Goal: Task Accomplishment & Management: Manage account settings

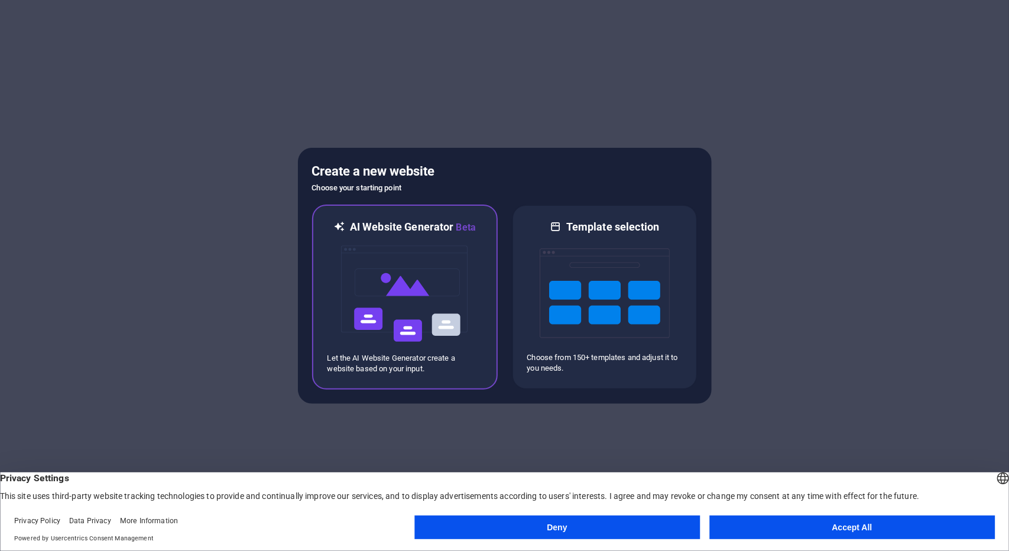
click at [395, 287] on img at bounding box center [405, 294] width 130 height 118
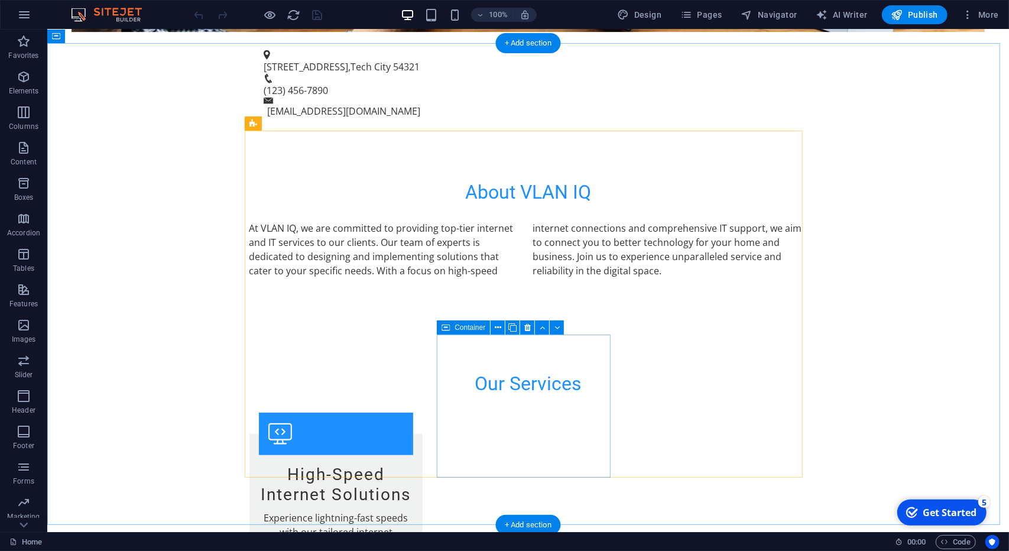
scroll to position [904, 0]
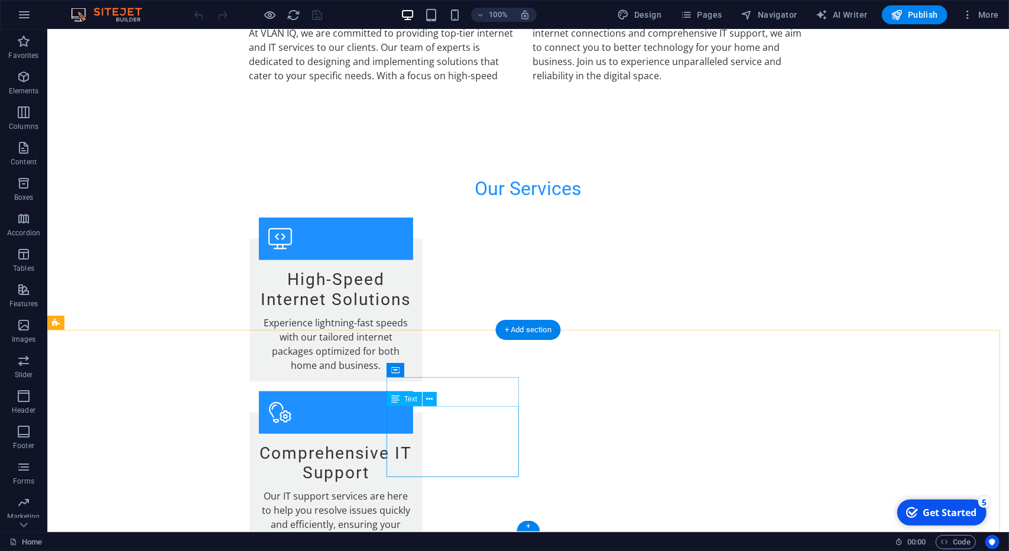
drag, startPoint x: 414, startPoint y: 472, endPoint x: 434, endPoint y: 472, distance: 20.1
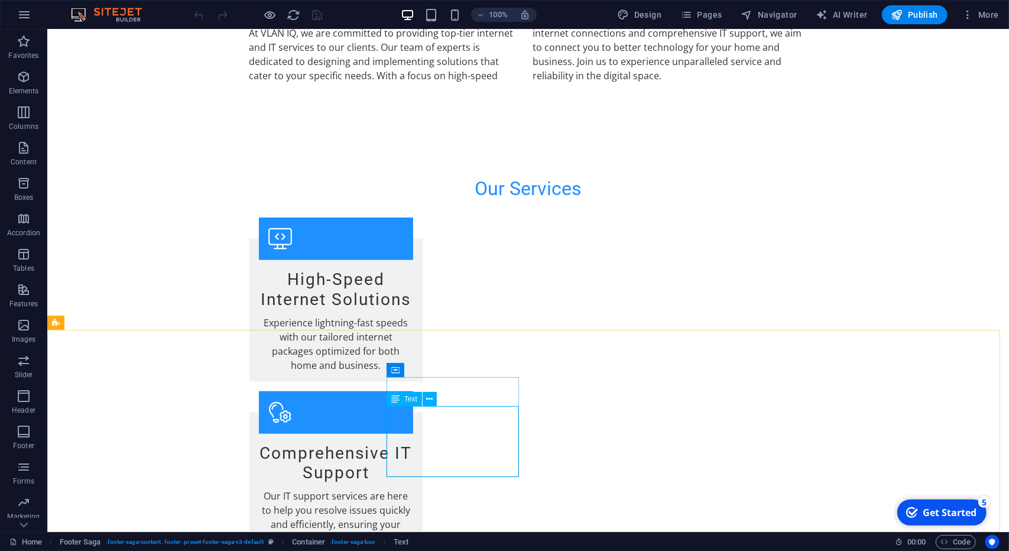
click at [410, 404] on div "Text" at bounding box center [404, 399] width 35 height 14
drag, startPoint x: 492, startPoint y: 469, endPoint x: 423, endPoint y: 470, distance: 69.2
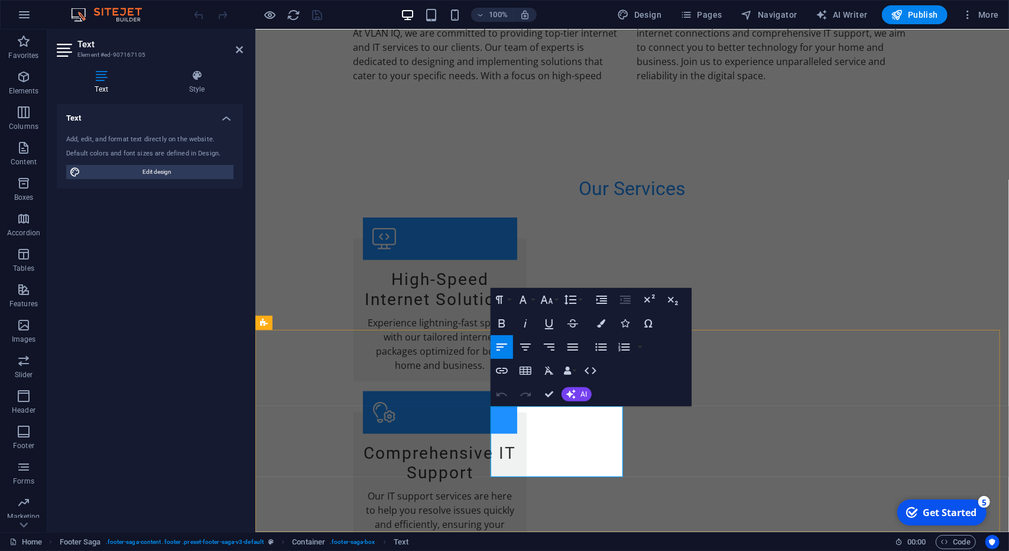
drag, startPoint x: 518, startPoint y: 471, endPoint x: 536, endPoint y: 471, distance: 17.7
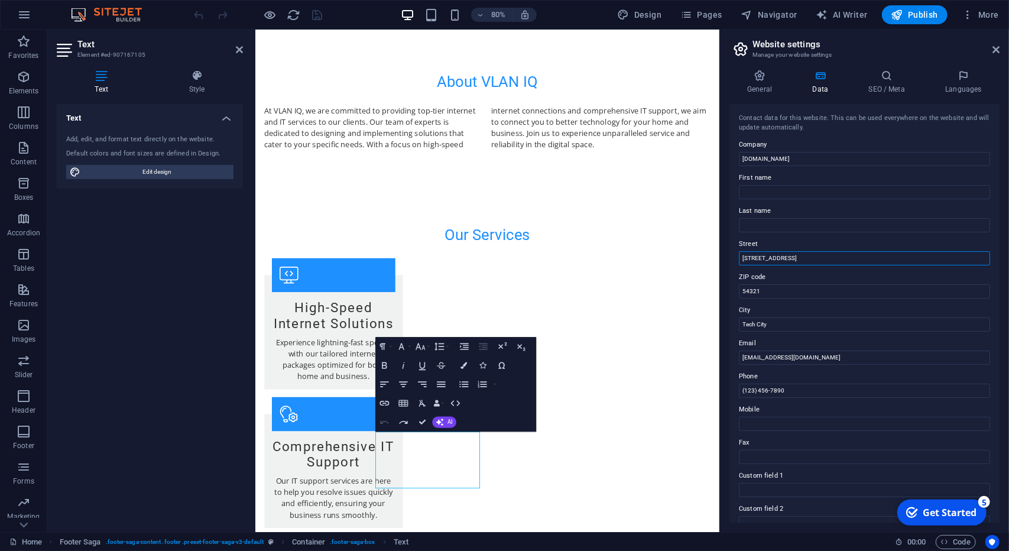
click at [787, 259] on input "[STREET_ADDRESS]" at bounding box center [864, 258] width 251 height 14
drag, startPoint x: 1032, startPoint y: 318, endPoint x: 757, endPoint y: 371, distance: 279.9
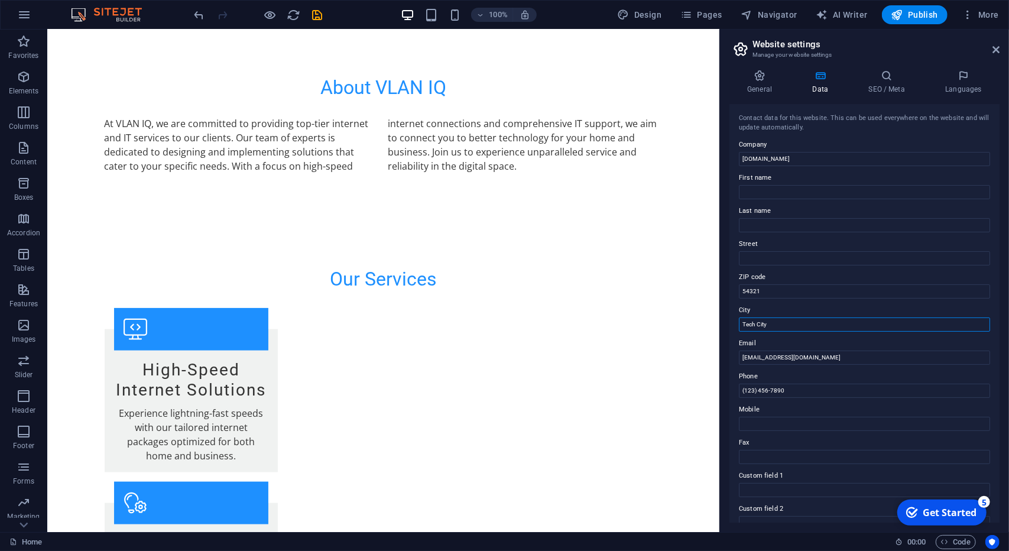
drag, startPoint x: 826, startPoint y: 356, endPoint x: 709, endPoint y: 332, distance: 118.8
drag, startPoint x: 773, startPoint y: 289, endPoint x: 721, endPoint y: 295, distance: 52.4
click at [724, 295] on div "General Data SEO / Meta Languages Website name [DOMAIN_NAME] Logo Drag files he…" at bounding box center [864, 296] width 289 height 472
drag, startPoint x: 800, startPoint y: 388, endPoint x: 712, endPoint y: 355, distance: 93.5
type input "[EMAIL_ADDRESS][DOMAIN_NAME]"
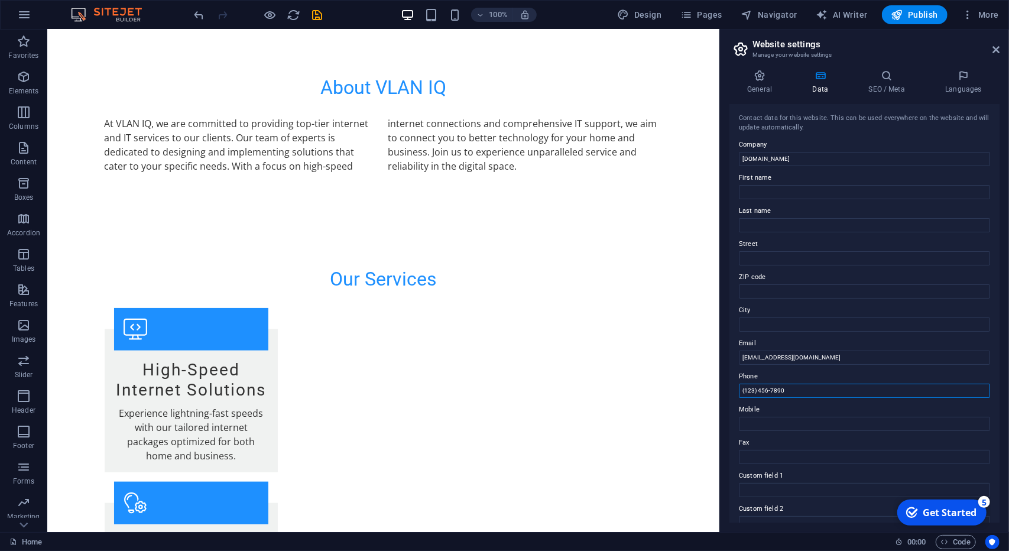
click at [807, 390] on input "(123) 456-7890" at bounding box center [864, 391] width 251 height 14
type input "0"
drag, startPoint x: 768, startPoint y: 391, endPoint x: 823, endPoint y: 386, distance: 55.2
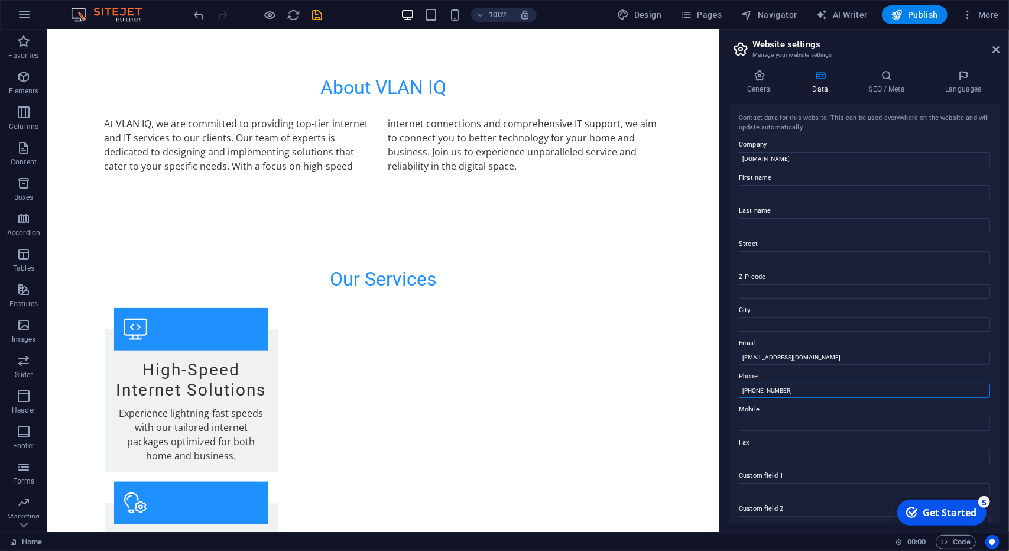
click at [823, 386] on input "[PHONE_NUMBER]" at bounding box center [864, 391] width 251 height 14
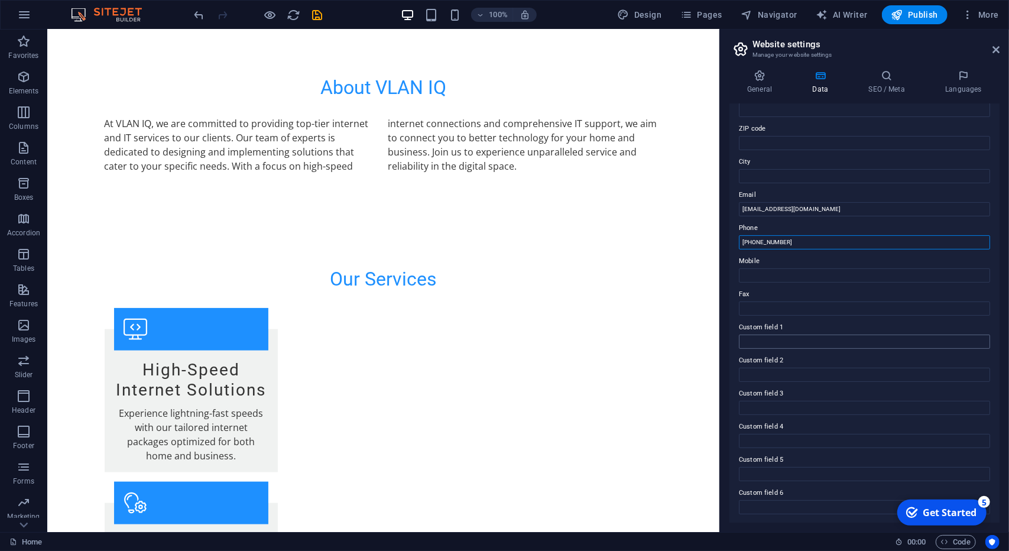
scroll to position [149, 0]
type input "[PHONE_NUMBER]"
click at [928, 516] on div "Get Started" at bounding box center [949, 511] width 54 height 13
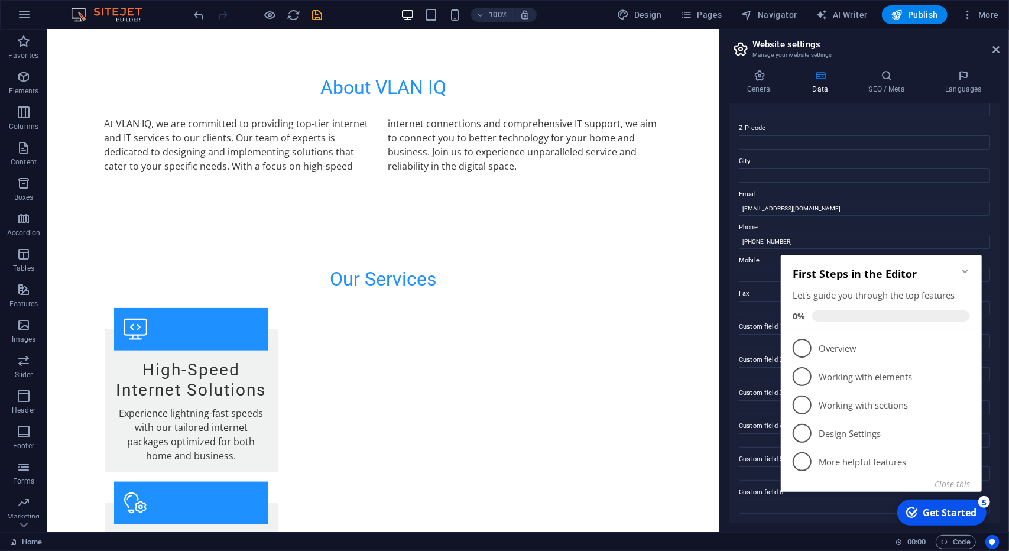
click at [928, 516] on div "Get Started" at bounding box center [949, 511] width 54 height 13
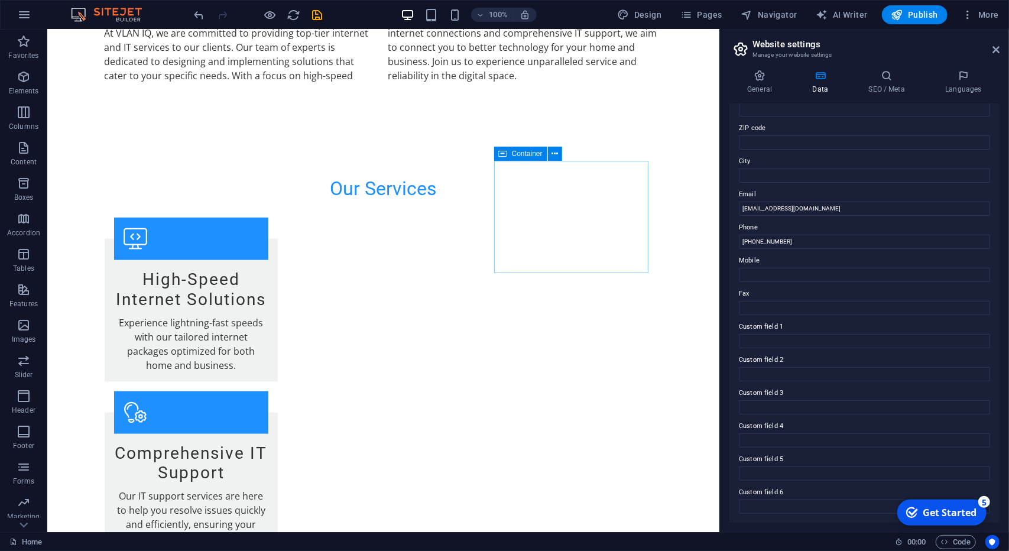
scroll to position [0, 0]
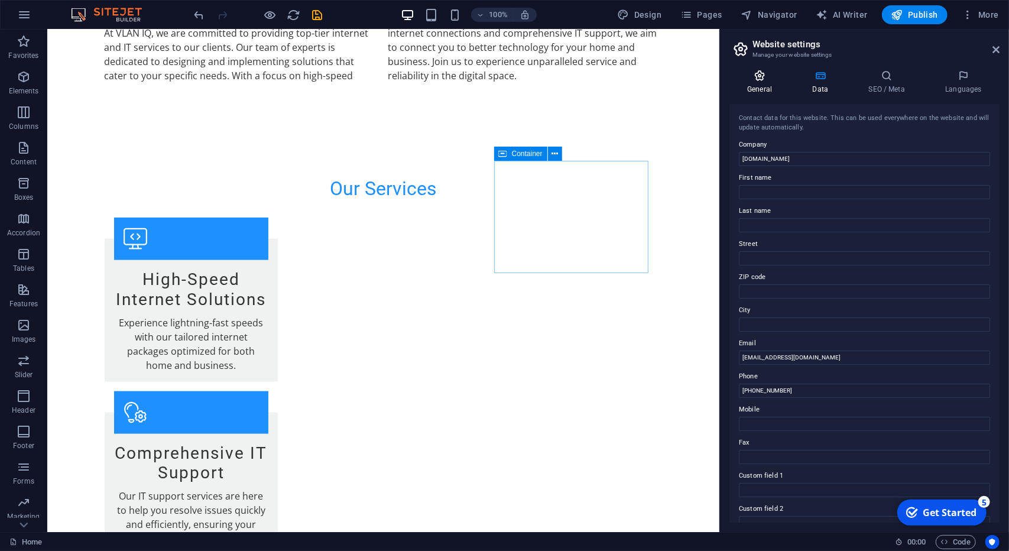
click at [757, 79] on icon at bounding box center [759, 76] width 60 height 12
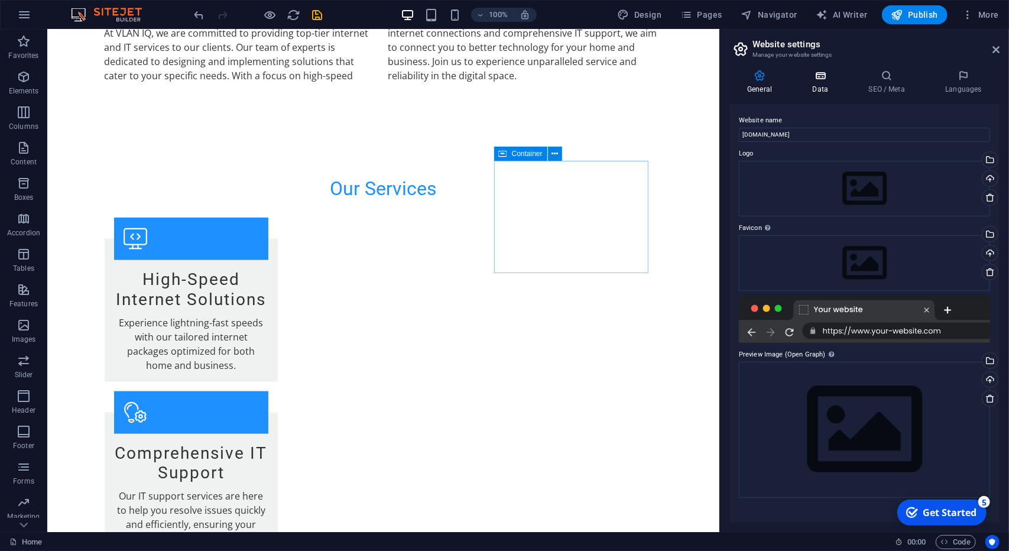
click at [818, 80] on icon at bounding box center [819, 76] width 51 height 12
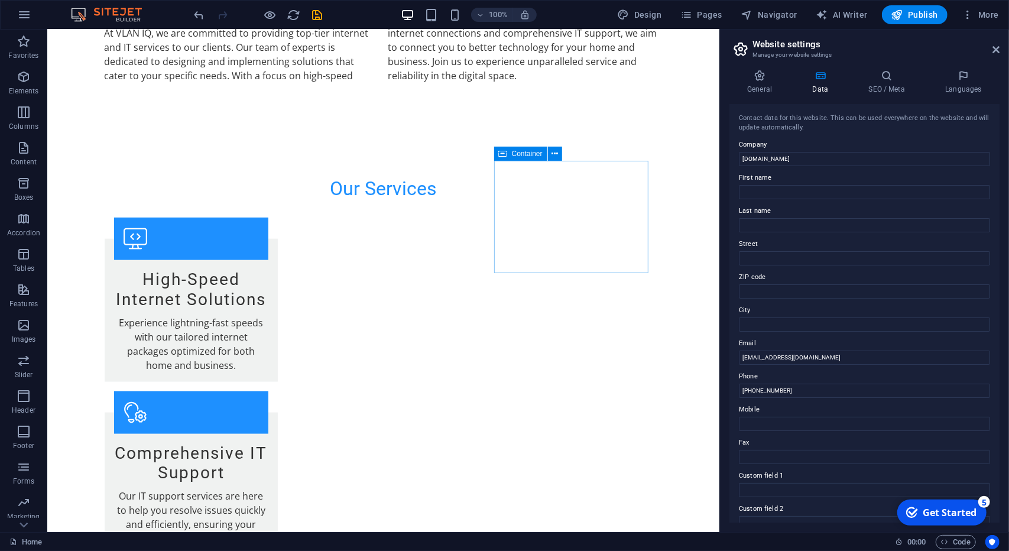
click at [928, 511] on div "Get Started" at bounding box center [949, 511] width 54 height 13
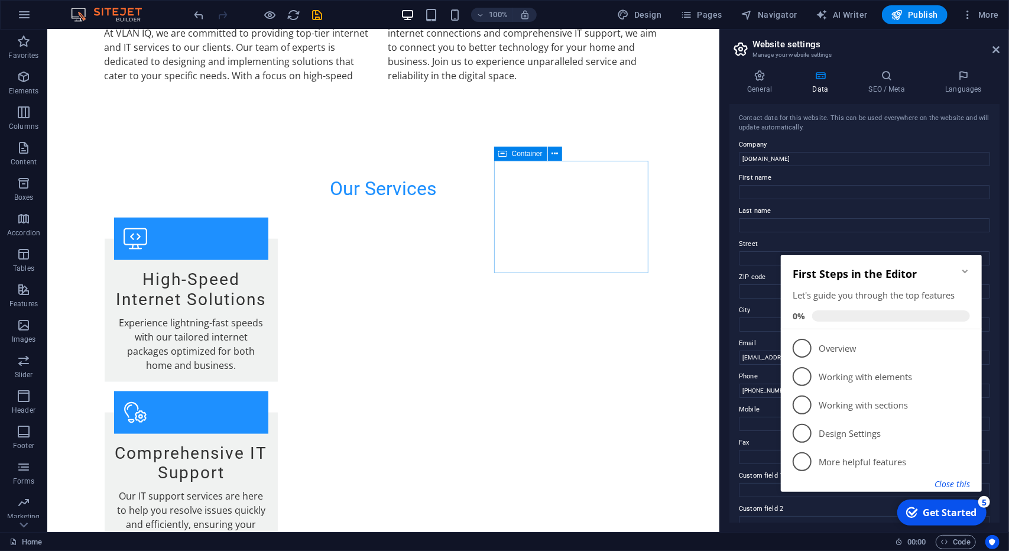
click at [952, 487] on button "Close this" at bounding box center [951, 483] width 35 height 11
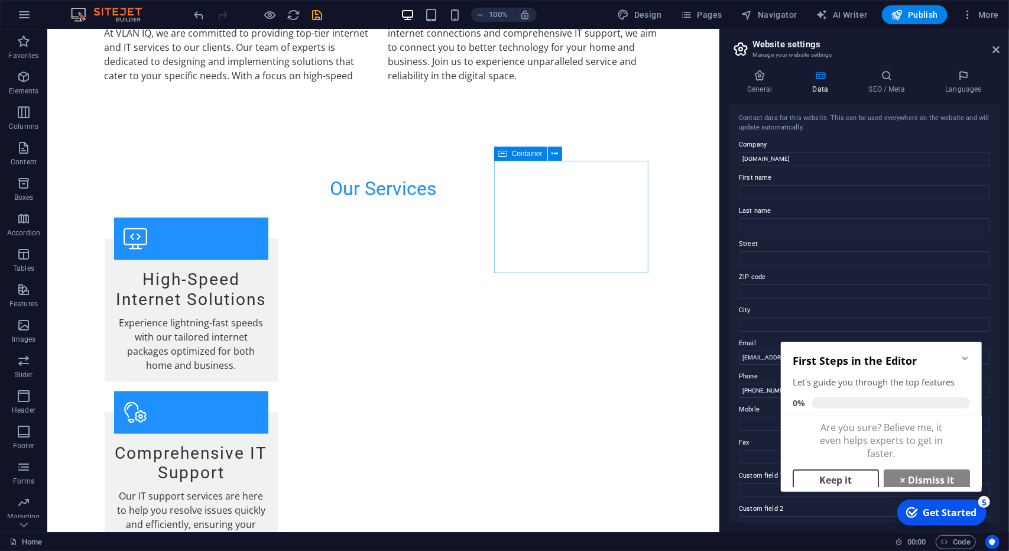
click at [838, 476] on link "Keep it" at bounding box center [835, 479] width 86 height 21
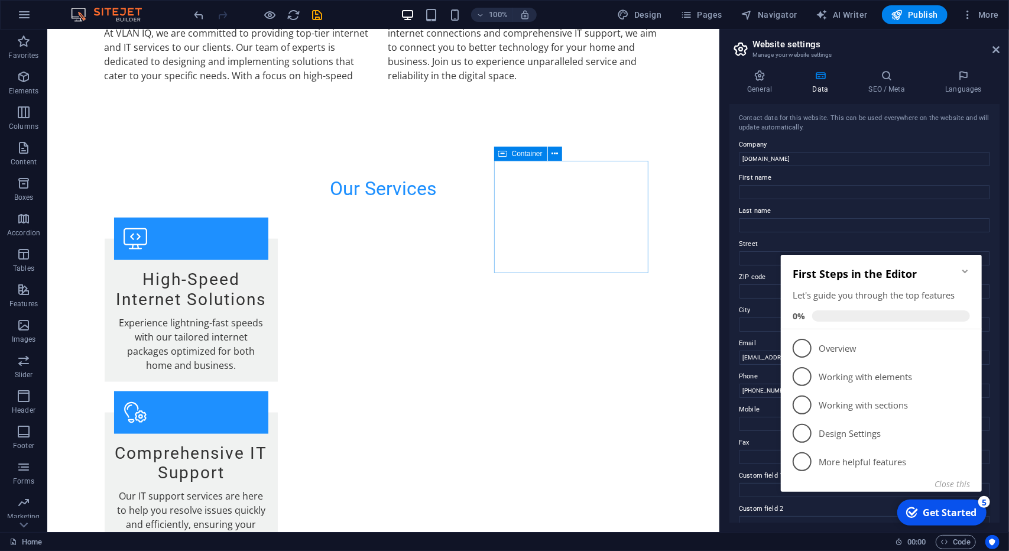
click at [925, 514] on div "Get Started" at bounding box center [949, 511] width 54 height 13
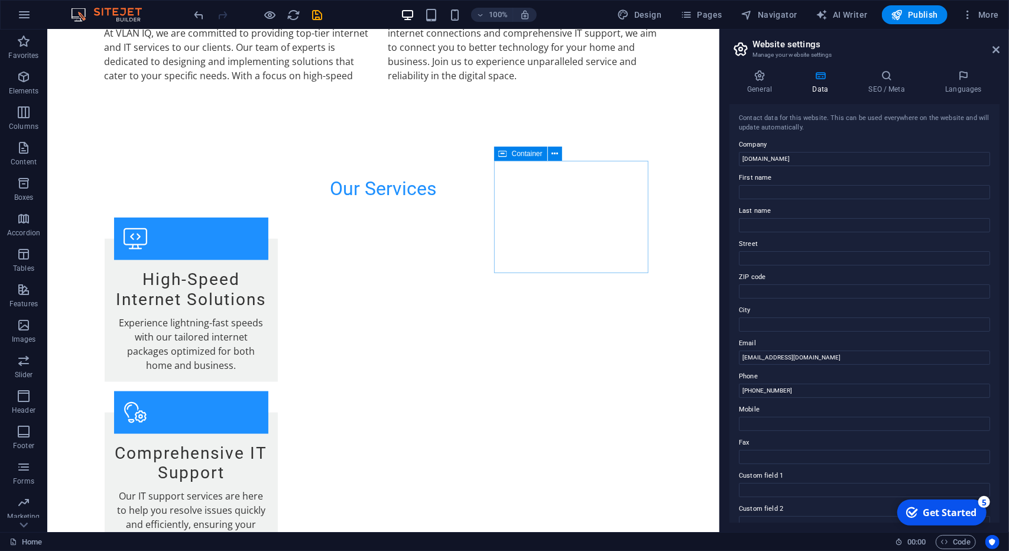
click at [976, 518] on div "Get Started" at bounding box center [949, 511] width 54 height 13
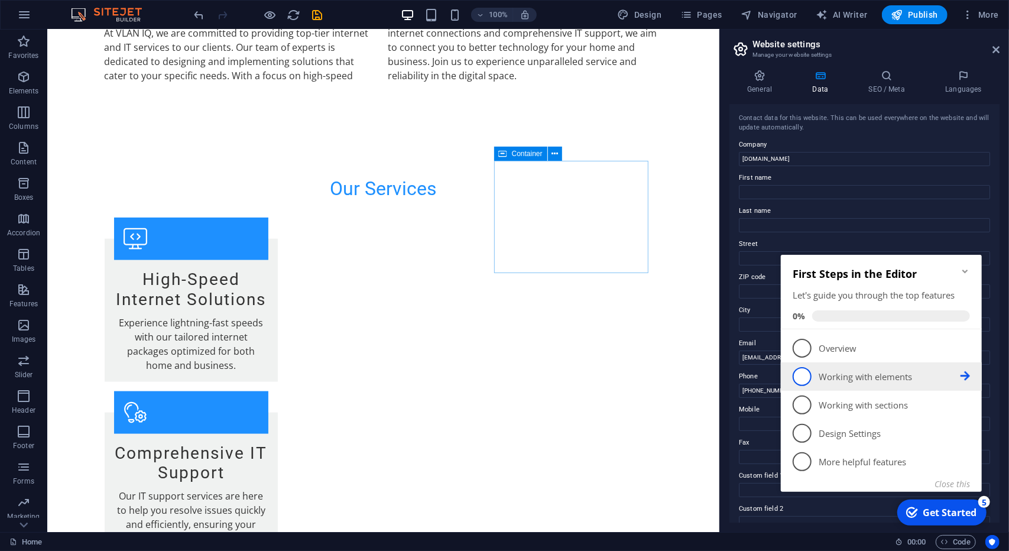
click at [835, 367] on link "2 Working with elements - incomplete" at bounding box center [880, 375] width 177 height 19
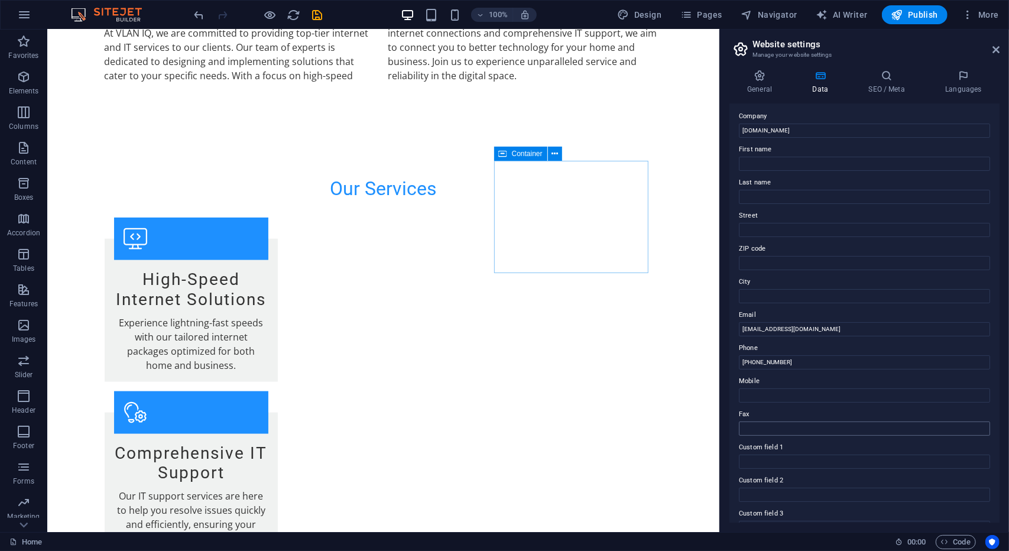
scroll to position [149, 0]
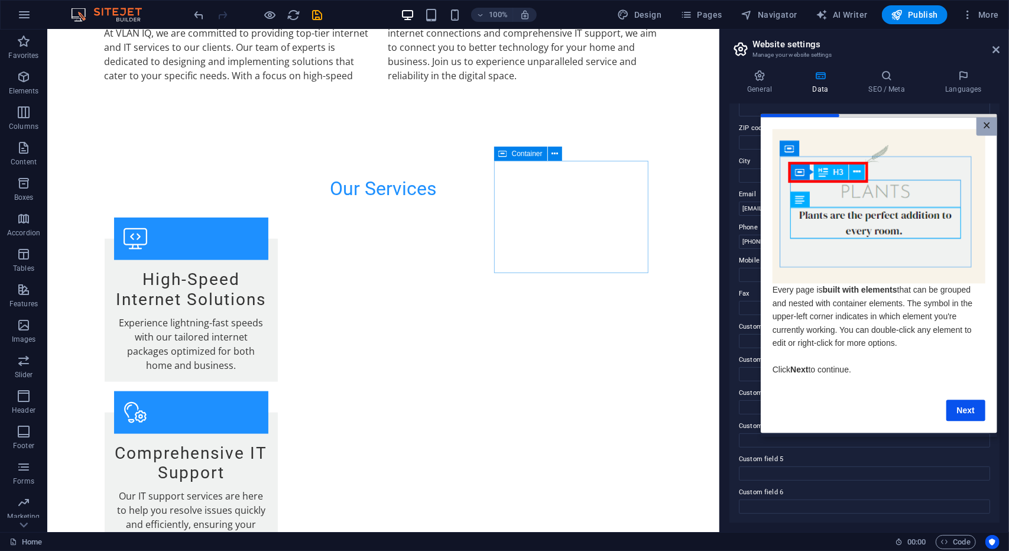
click at [988, 125] on link "×" at bounding box center [986, 126] width 21 height 18
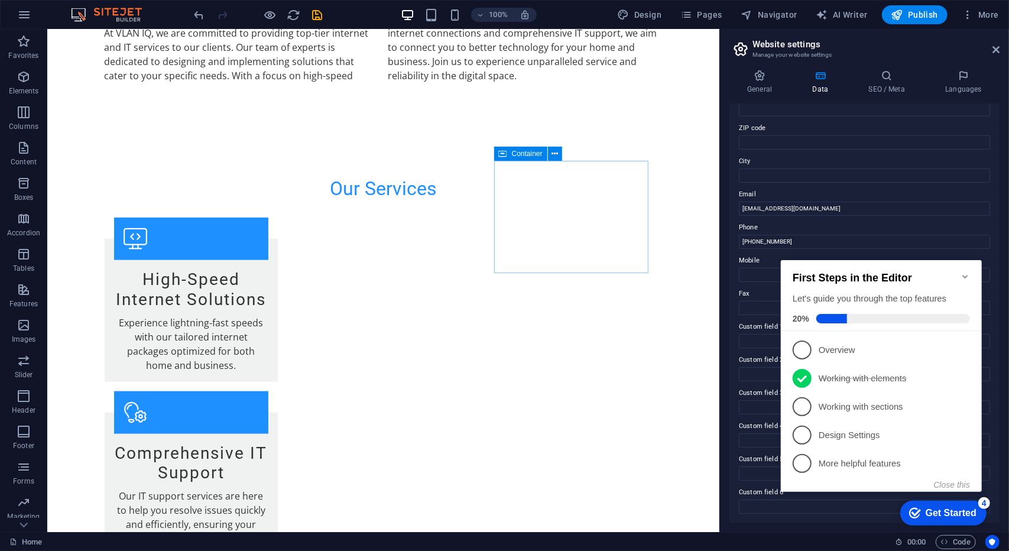
scroll to position [0, 0]
click at [0, 0] on button "Publish" at bounding box center [0, 0] width 0 height 0
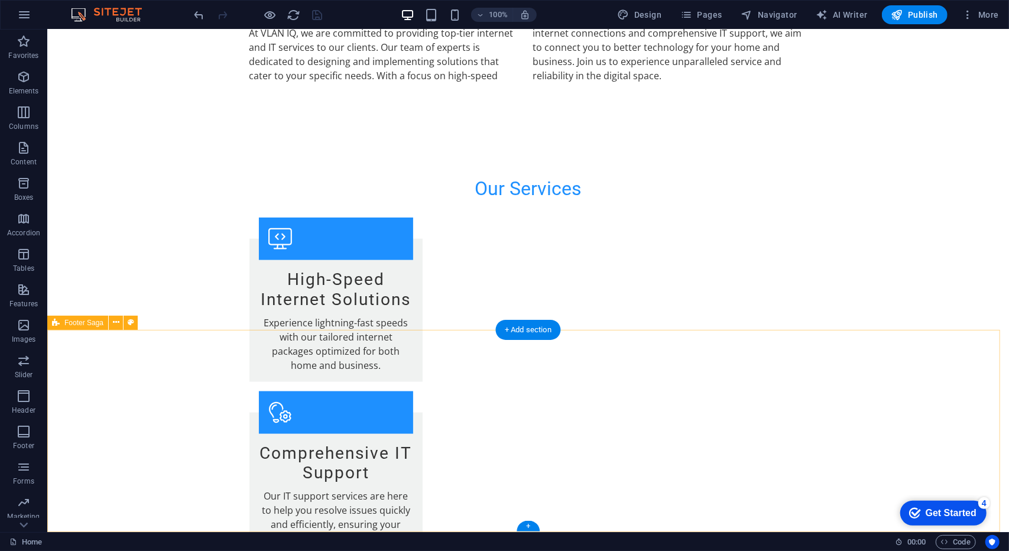
select select "footer"
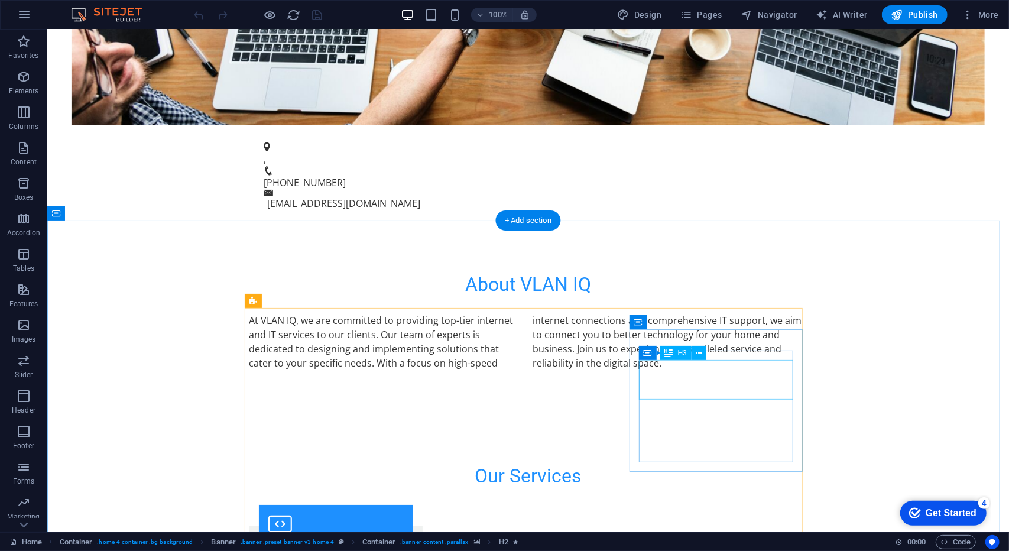
scroll to position [904, 0]
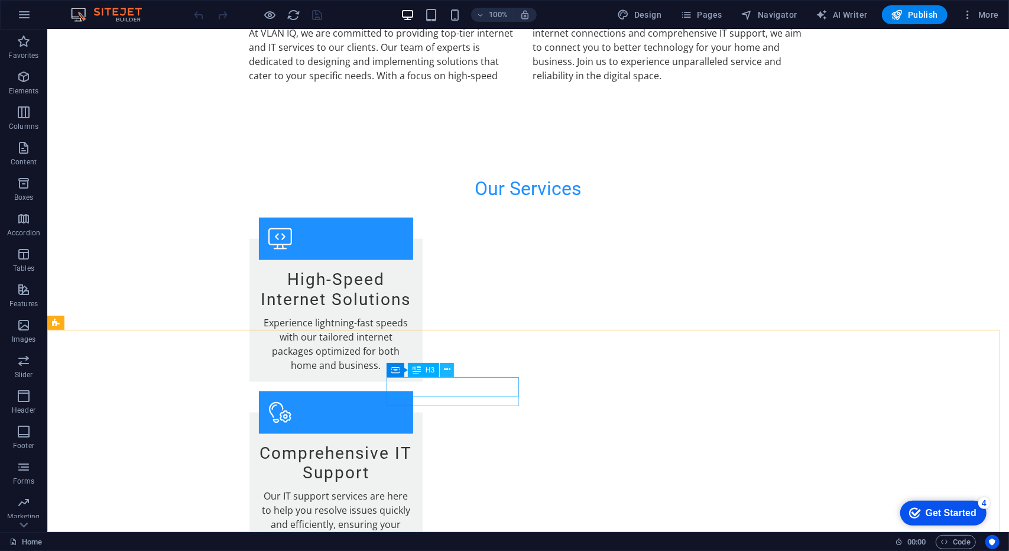
click at [451, 373] on button at bounding box center [447, 370] width 14 height 14
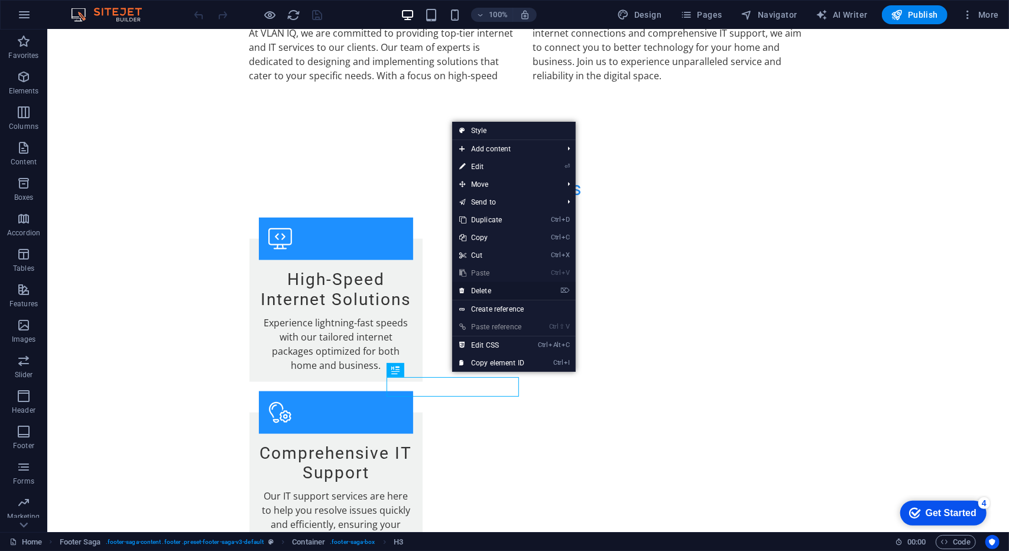
click at [482, 294] on link "⌦ Delete" at bounding box center [491, 291] width 79 height 18
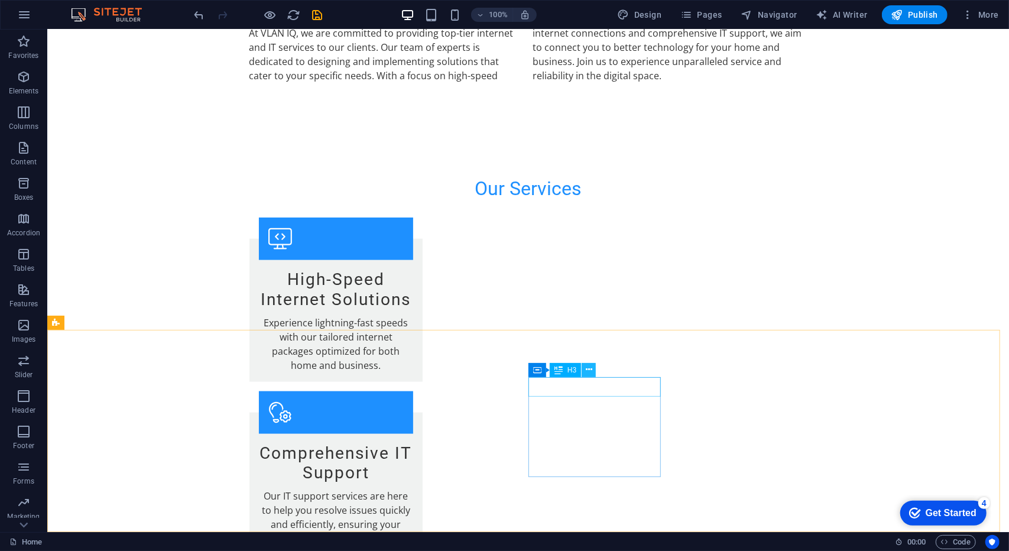
click at [590, 372] on icon at bounding box center [589, 370] width 7 height 12
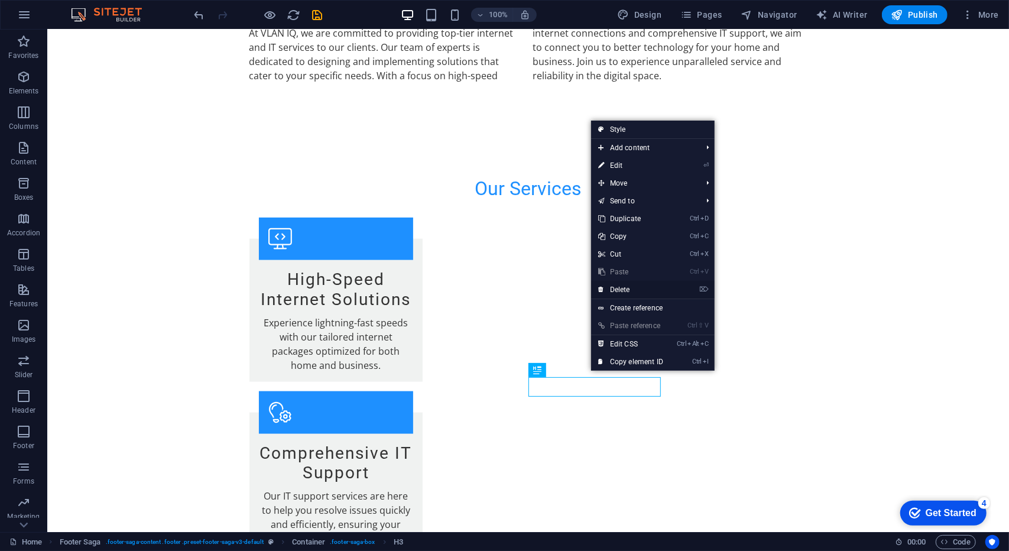
click at [630, 287] on link "⌦ Delete" at bounding box center [630, 290] width 79 height 18
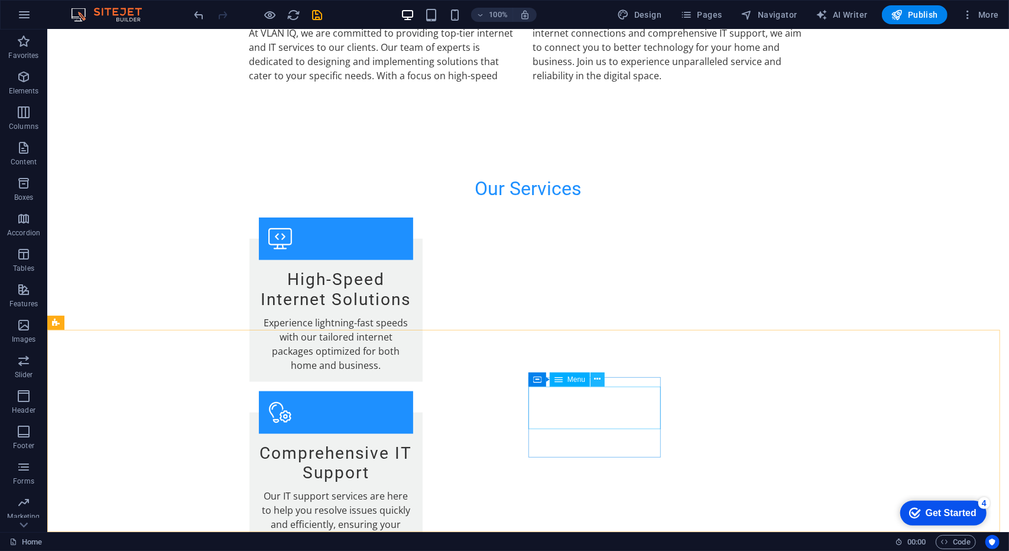
click at [602, 380] on button at bounding box center [598, 379] width 14 height 14
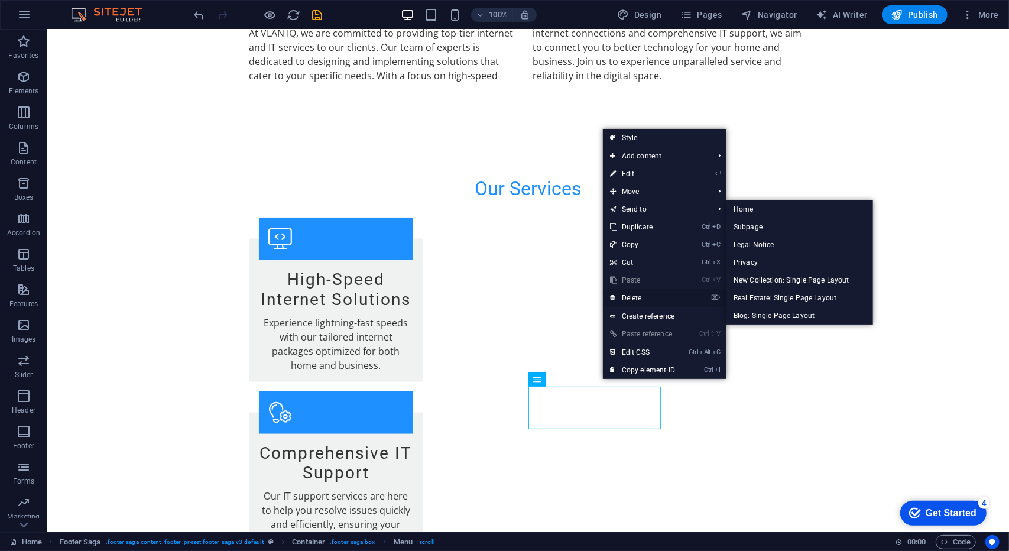
click at [632, 303] on link "⌦ Delete" at bounding box center [642, 298] width 79 height 18
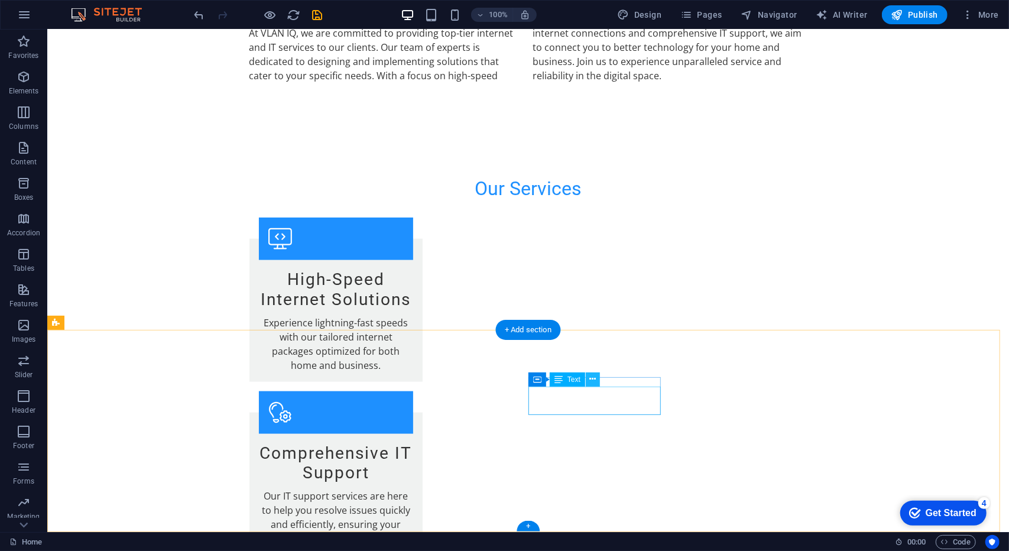
click at [593, 385] on icon at bounding box center [593, 379] width 7 height 12
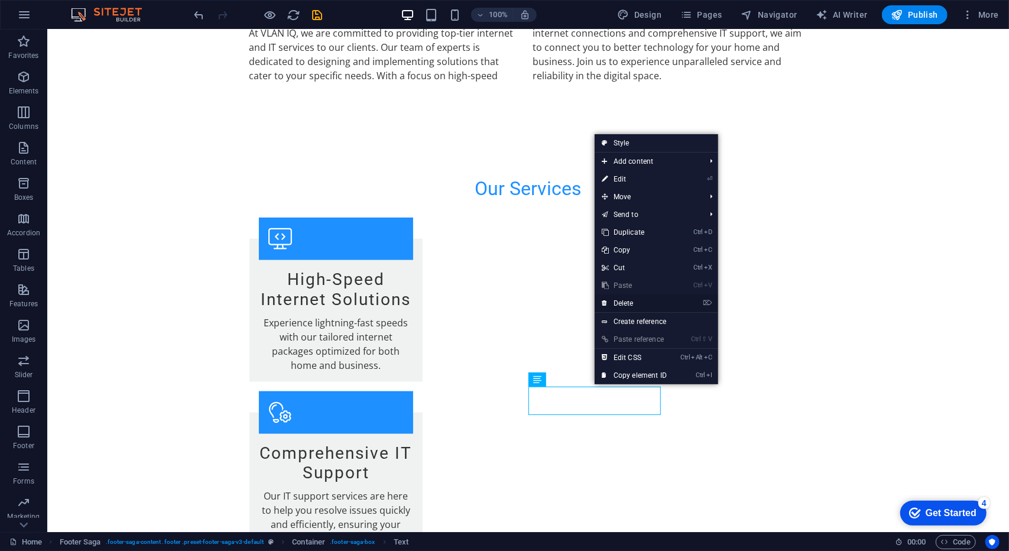
click at [628, 309] on link "⌦ Delete" at bounding box center [634, 303] width 79 height 18
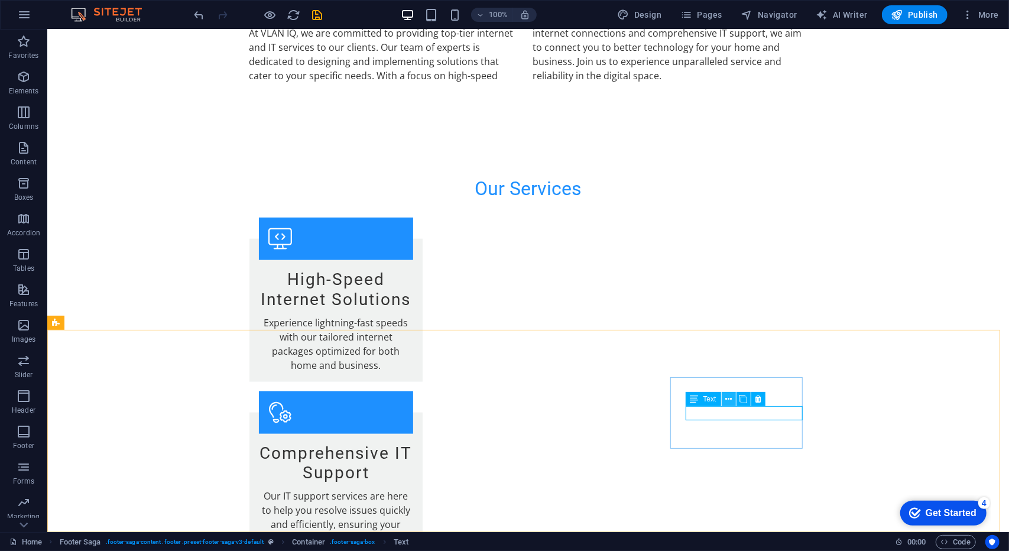
click at [726, 402] on icon at bounding box center [728, 399] width 7 height 12
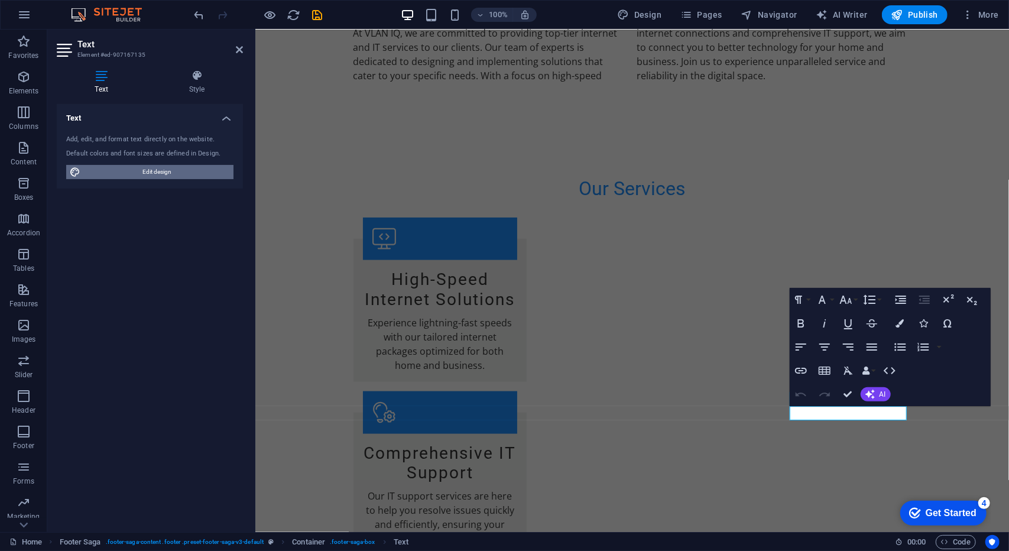
click at [173, 171] on span "Edit design" at bounding box center [157, 172] width 146 height 14
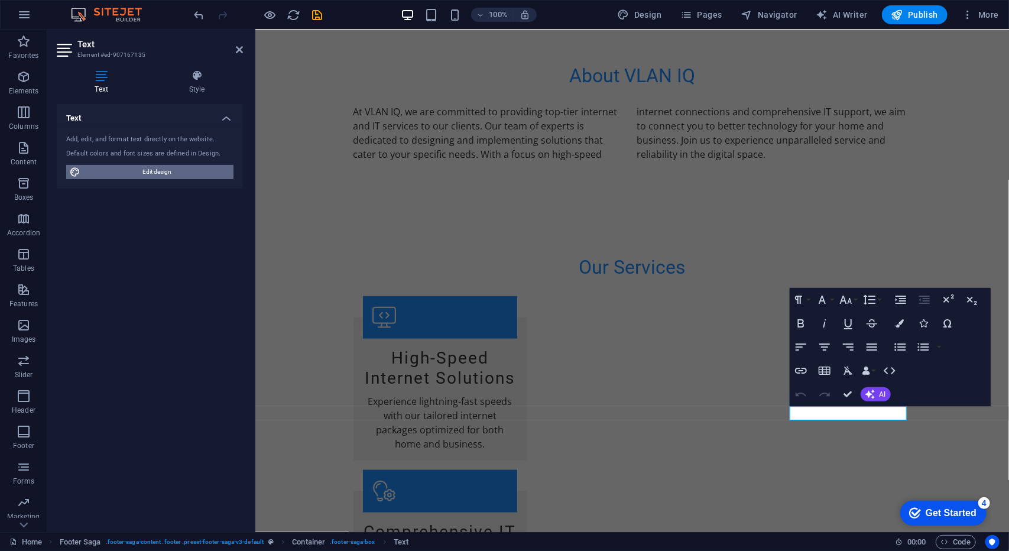
select select "px"
select select "200"
select select "px"
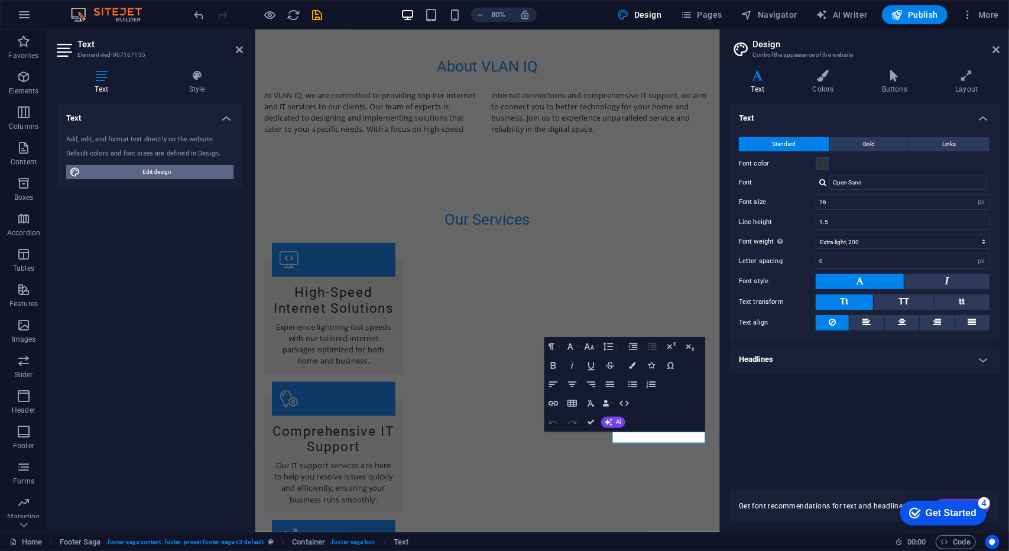
scroll to position [885, 0]
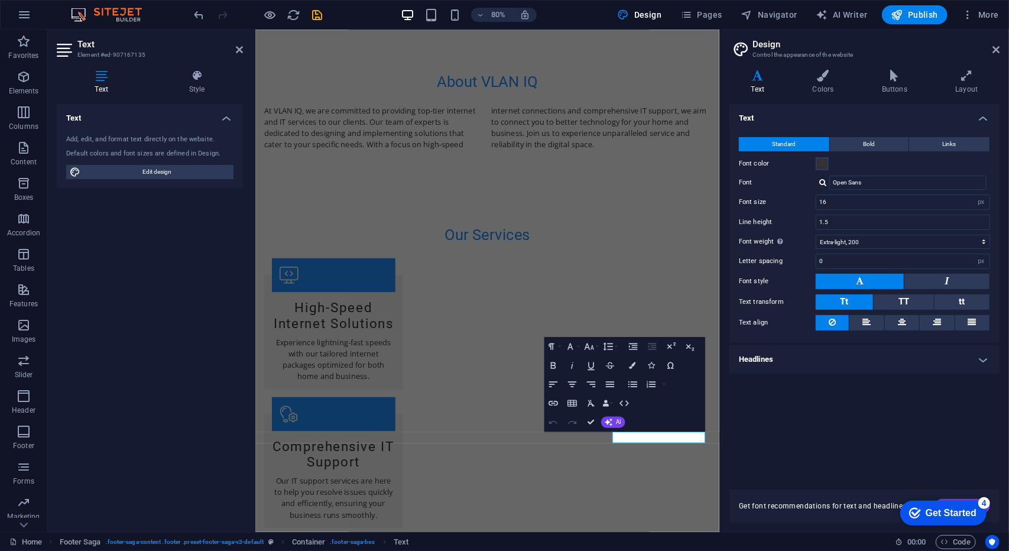
click at [1002, 46] on aside "Design Control the appearance of the website Variants Text Colors Buttons Layou…" at bounding box center [864, 281] width 290 height 502
click at [992, 51] on icon at bounding box center [995, 49] width 7 height 9
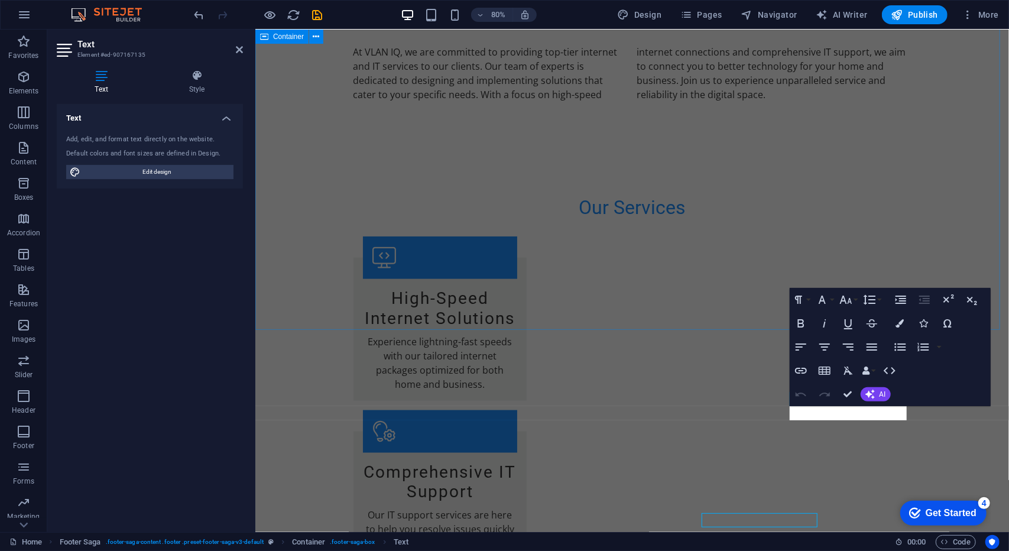
scroll to position [904, 0]
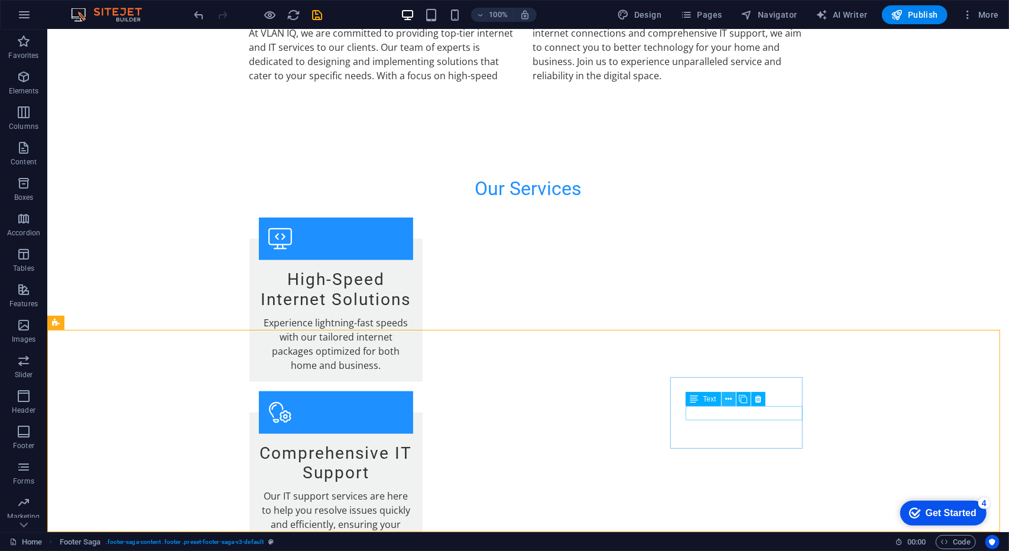
click at [730, 400] on icon at bounding box center [728, 399] width 7 height 12
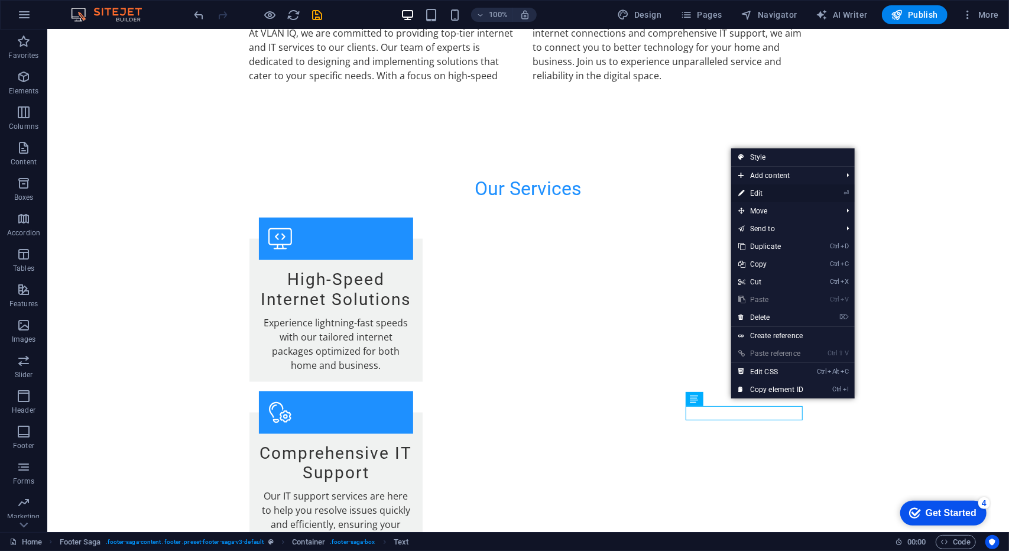
click at [784, 190] on link "⏎ Edit" at bounding box center [770, 193] width 79 height 18
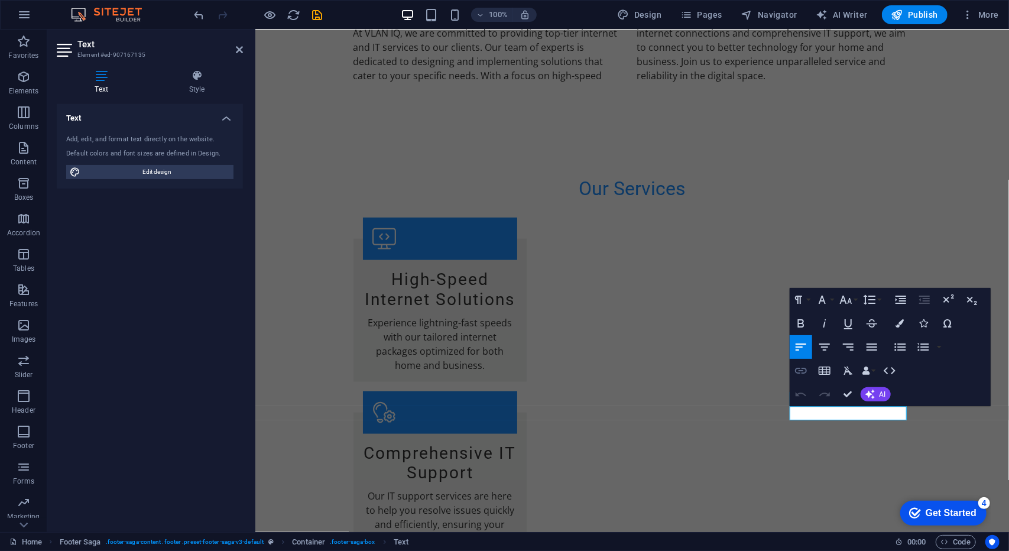
click at [798, 372] on icon "button" at bounding box center [801, 371] width 14 height 14
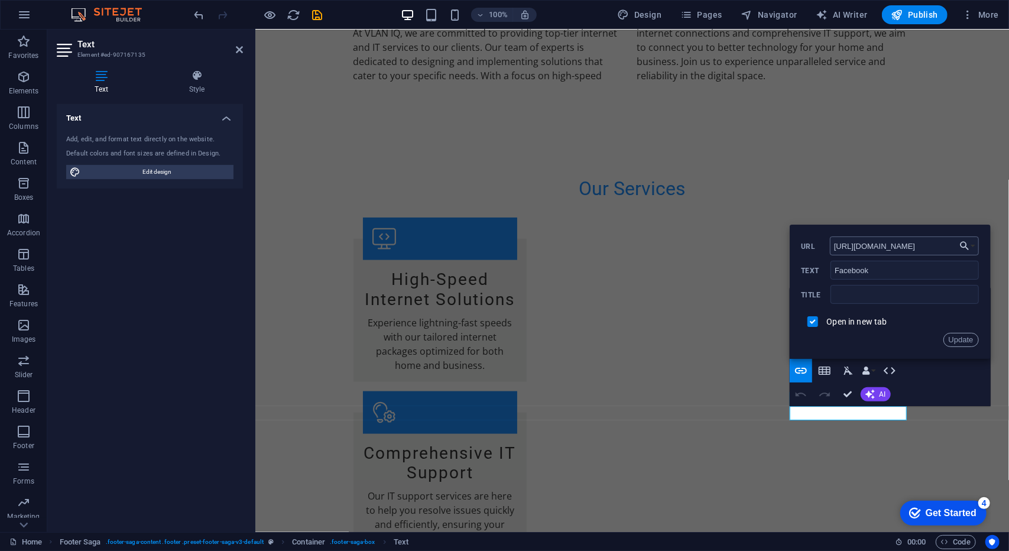
drag, startPoint x: 936, startPoint y: 248, endPoint x: 830, endPoint y: 246, distance: 106.4
click at [830, 246] on input "https://www.facebook.com/" at bounding box center [904, 245] width 149 height 19
click at [939, 248] on input "https://www.facebook.com/" at bounding box center [904, 245] width 149 height 19
type input "https://www.facebook.com/anas94b"
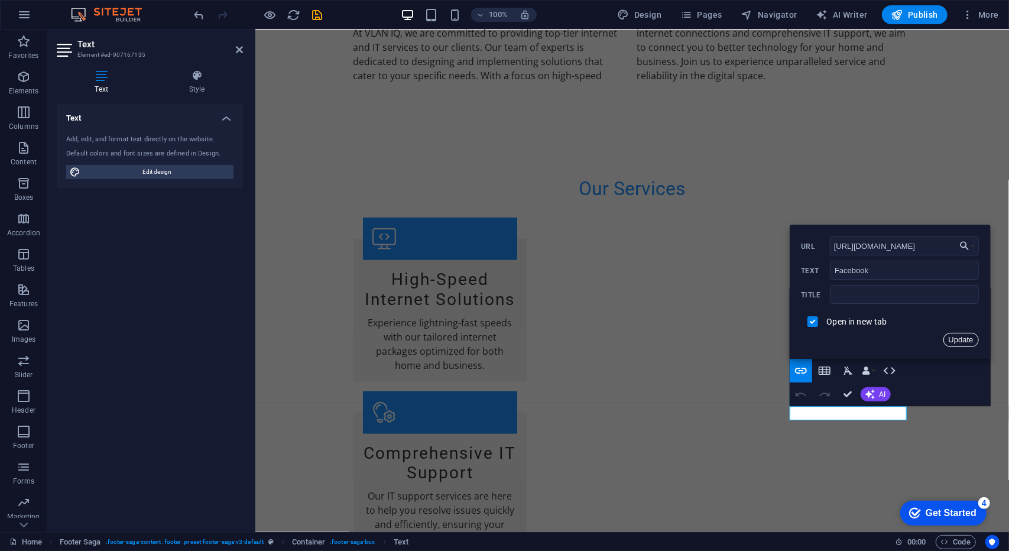
click at [958, 342] on button "Update" at bounding box center [960, 340] width 35 height 14
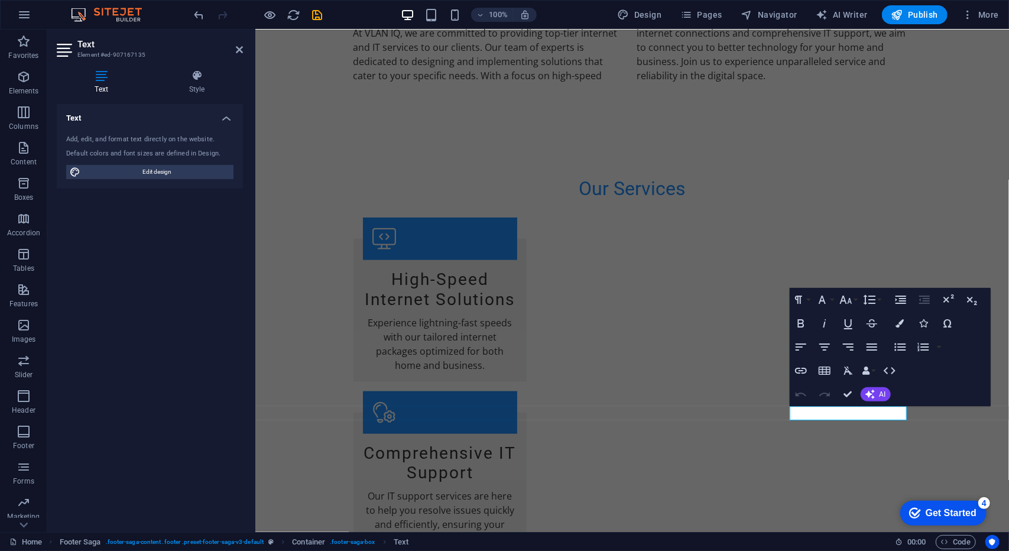
scroll to position [0, 0]
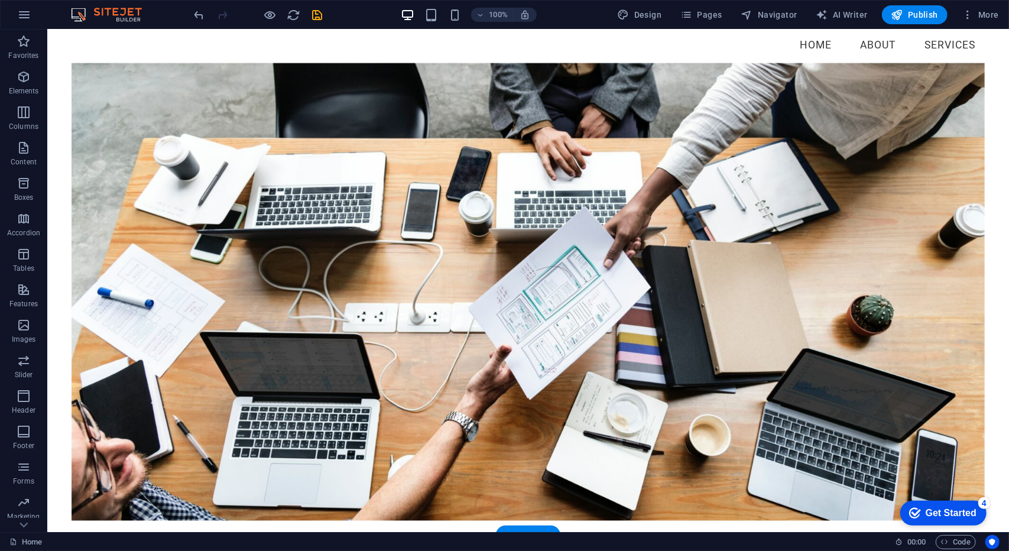
scroll to position [76, 0]
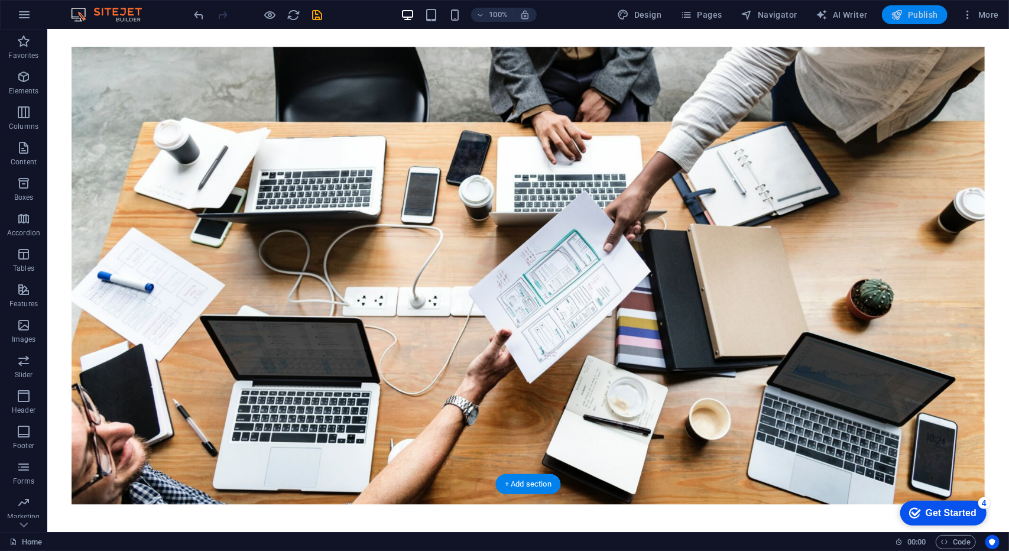
click at [903, 16] on icon "button" at bounding box center [897, 15] width 12 height 12
